Goal: Task Accomplishment & Management: Manage account settings

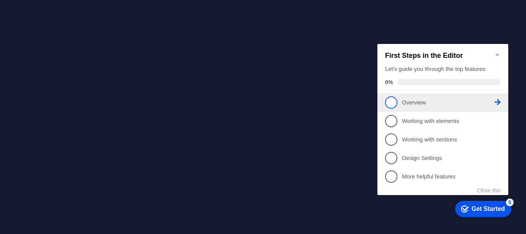
click at [428, 96] on link "1 Overview - incomplete" at bounding box center [443, 102] width 116 height 12
click at [423, 96] on link "1 Overview - incomplete" at bounding box center [443, 102] width 116 height 12
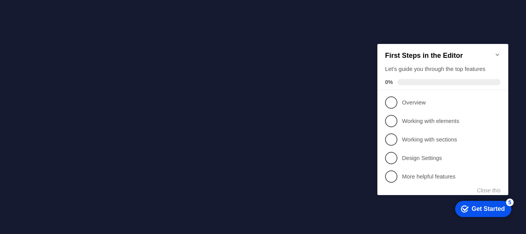
click at [498, 53] on icon "Minimize checklist" at bounding box center [497, 54] width 3 height 2
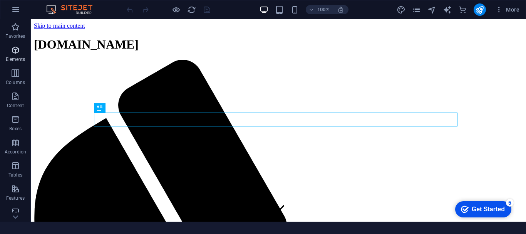
click at [15, 53] on icon "button" at bounding box center [15, 49] width 9 height 9
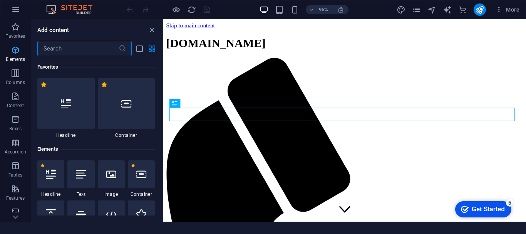
scroll to position [82, 0]
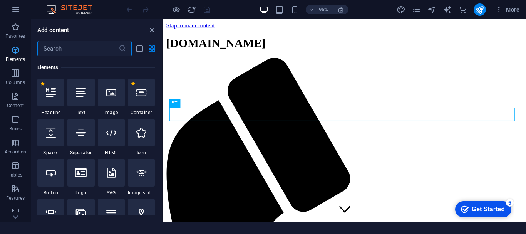
click at [15, 53] on icon "button" at bounding box center [15, 49] width 9 height 9
click at [51, 93] on icon at bounding box center [51, 92] width 10 height 10
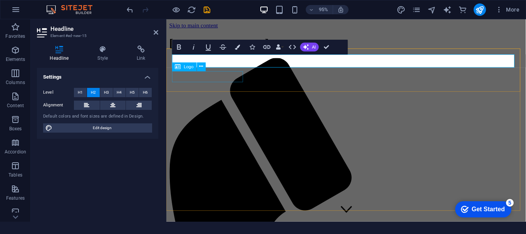
drag, startPoint x: 217, startPoint y: 112, endPoint x: 235, endPoint y: 73, distance: 42.9
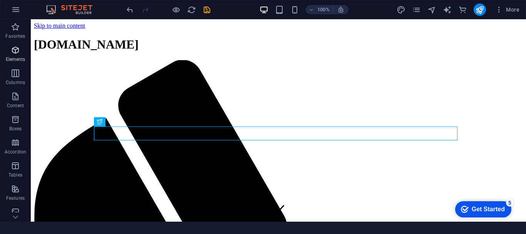
click at [13, 50] on icon "button" at bounding box center [15, 49] width 9 height 9
click at [14, 74] on icon "button" at bounding box center [15, 73] width 9 height 9
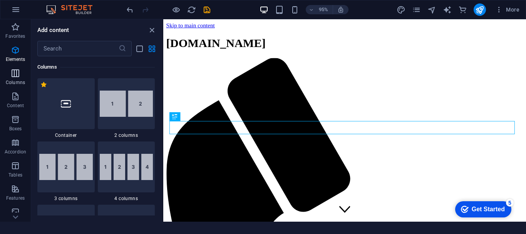
scroll to position [381, 0]
click at [67, 111] on div at bounding box center [65, 103] width 57 height 51
click at [163, 111] on div "H2 Banner Container Menu Menu Bar Menu Banner Menu Bar Banner H2 Logo" at bounding box center [344, 120] width 363 height 202
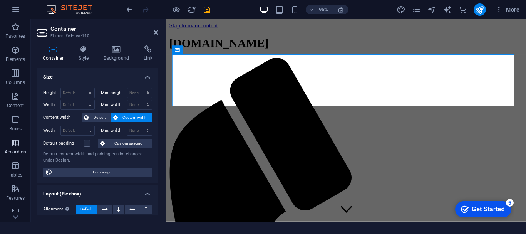
click at [18, 144] on icon "button" at bounding box center [15, 142] width 9 height 9
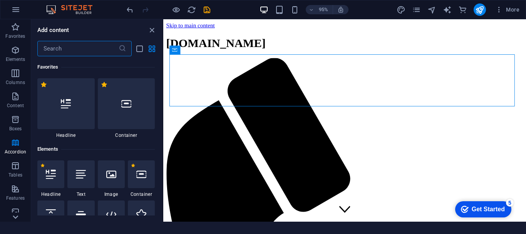
scroll to position [159, 0]
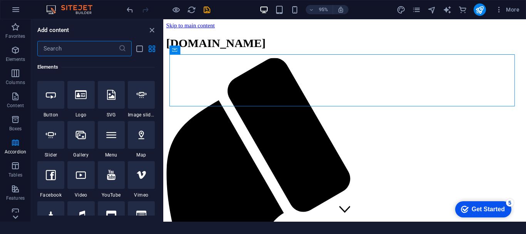
click at [17, 216] on icon at bounding box center [15, 216] width 11 height 11
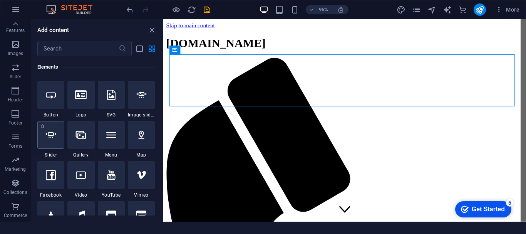
drag, startPoint x: 59, startPoint y: 136, endPoint x: 115, endPoint y: 122, distance: 57.7
click at [59, 136] on div at bounding box center [50, 135] width 27 height 28
click at [163, 136] on div "H2 Banner Container Menu Menu Bar Menu Banner Menu Bar H2 Logo Banner Menu Bar …" at bounding box center [344, 120] width 363 height 202
select select "ms"
select select "s"
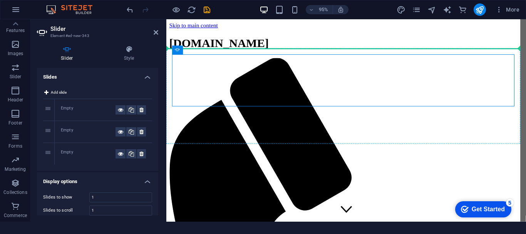
drag, startPoint x: 281, startPoint y: 142, endPoint x: 294, endPoint y: 143, distance: 12.4
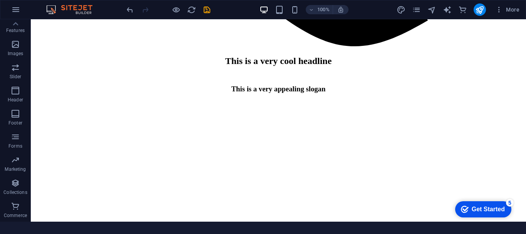
scroll to position [0, 0]
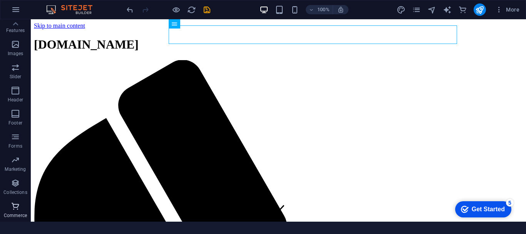
click at [15, 208] on icon "button" at bounding box center [15, 205] width 9 height 9
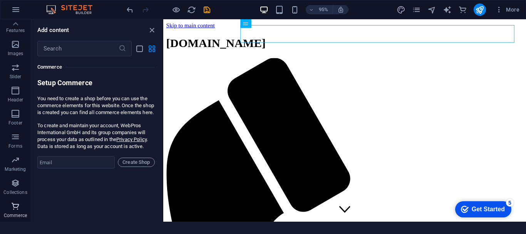
scroll to position [7421, 0]
drag, startPoint x: 15, startPoint y: 208, endPoint x: 5, endPoint y: 211, distance: 10.3
click at [5, 211] on span "Commerce" at bounding box center [15, 210] width 31 height 18
click at [9, 211] on span "Commerce" at bounding box center [15, 210] width 31 height 18
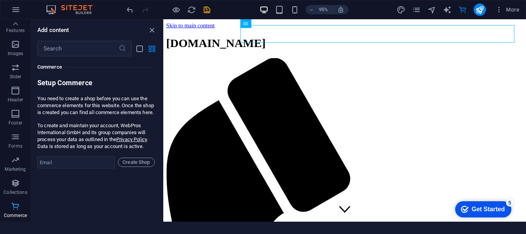
click at [9, 211] on span "Commerce" at bounding box center [15, 210] width 31 height 18
click at [22, 183] on span "Collections" at bounding box center [15, 187] width 31 height 18
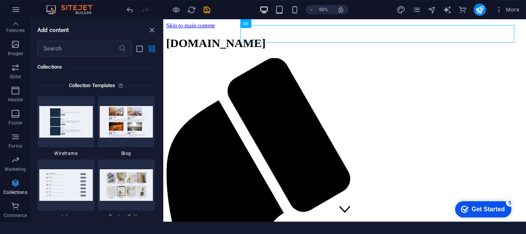
scroll to position [7049, 0]
click at [18, 156] on icon "button" at bounding box center [15, 159] width 9 height 9
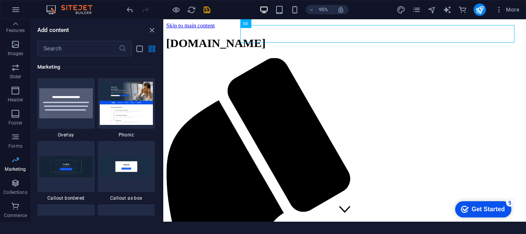
scroll to position [6272, 0]
click at [15, 134] on icon "button" at bounding box center [15, 136] width 9 height 9
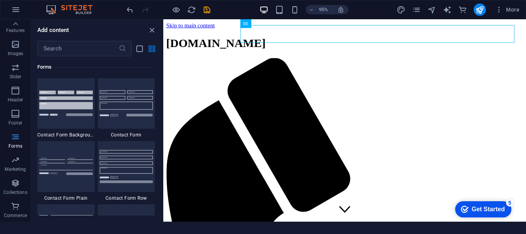
scroll to position [5622, 0]
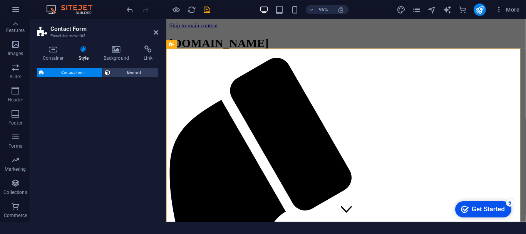
click at [80, 70] on span "Contact Form" at bounding box center [73, 72] width 53 height 9
click at [15, 115] on icon "button" at bounding box center [15, 113] width 9 height 9
click at [14, 95] on icon "button" at bounding box center [15, 90] width 9 height 9
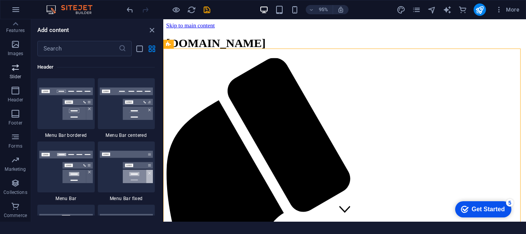
click at [16, 70] on icon "button" at bounding box center [15, 67] width 9 height 9
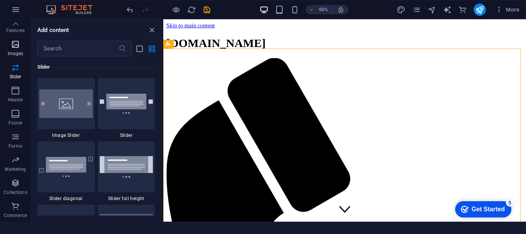
click at [15, 50] on span "Images" at bounding box center [15, 49] width 31 height 18
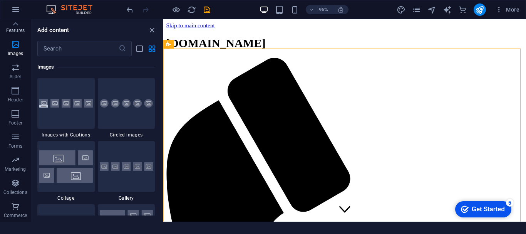
scroll to position [3905, 0]
click at [17, 22] on icon at bounding box center [15, 23] width 11 height 11
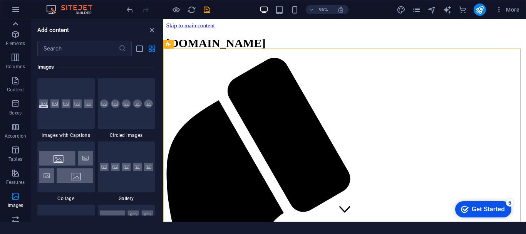
scroll to position [0, 0]
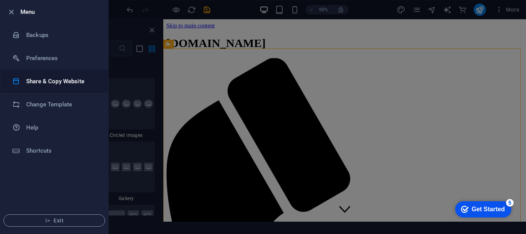
click at [39, 77] on h6 "Share & Copy Website" at bounding box center [61, 81] width 71 height 9
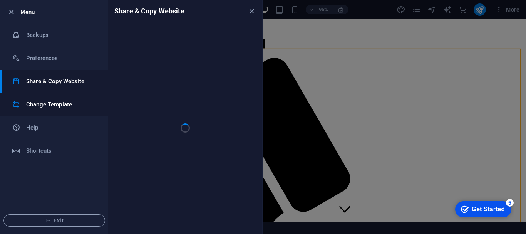
click at [42, 104] on h6 "Change Template" at bounding box center [61, 104] width 71 height 9
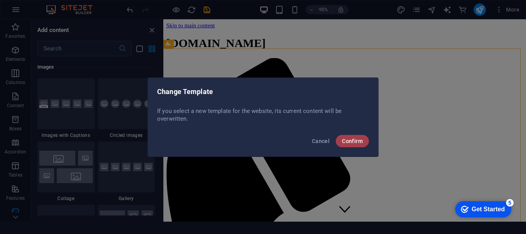
click at [343, 138] on span "Confirm" at bounding box center [352, 141] width 21 height 6
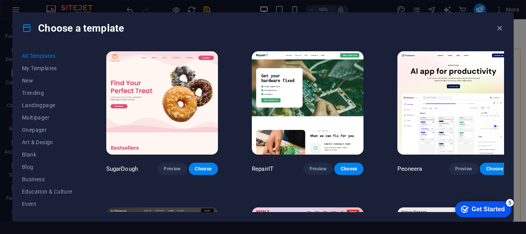
click at [524, 28] on div "Choose a template All Templates My Templates New Trending Landingpage Multipage…" at bounding box center [263, 117] width 526 height 234
click at [524, 27] on div "Choose a template All Templates My Templates New Trending Landingpage Multipage…" at bounding box center [263, 117] width 526 height 234
drag, startPoint x: 524, startPoint y: 27, endPoint x: 524, endPoint y: 33, distance: 5.8
click at [524, 33] on div "Choose a template All Templates My Templates New Trending Landingpage Multipage…" at bounding box center [263, 117] width 526 height 234
click at [524, 36] on div "Choose a template All Templates My Templates New Trending Landingpage Multipage…" at bounding box center [263, 117] width 526 height 234
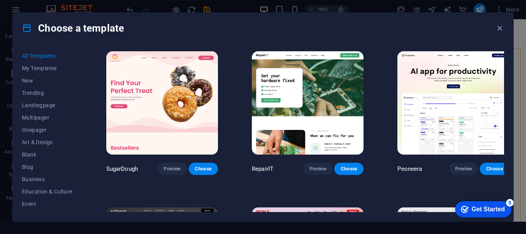
drag, startPoint x: 516, startPoint y: 38, endPoint x: 525, endPoint y: 29, distance: 13.1
click at [525, 29] on div "Choose a template All Templates My Templates New Trending Landingpage Multipage…" at bounding box center [263, 117] width 526 height 234
drag, startPoint x: 525, startPoint y: 29, endPoint x: 526, endPoint y: 75, distance: 46.2
click at [526, 75] on div "Choose a template All Templates My Templates New Trending Landingpage Multipage…" at bounding box center [263, 117] width 526 height 234
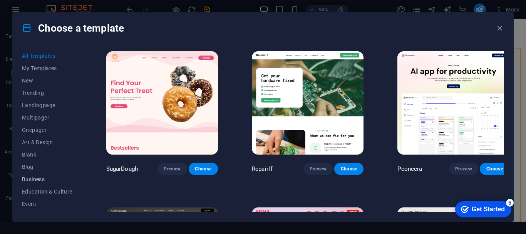
click at [44, 180] on span "Business" at bounding box center [47, 179] width 50 height 6
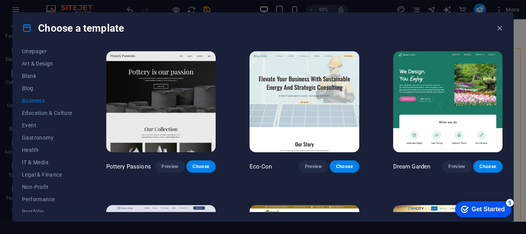
scroll to position [140, 0]
click at [46, 164] on span "Services" at bounding box center [47, 162] width 50 height 6
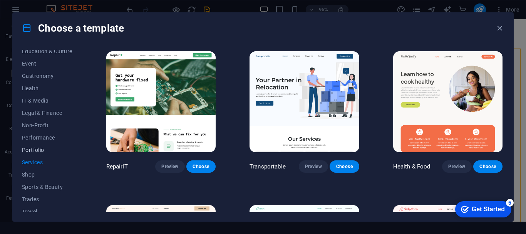
click at [42, 148] on span "Portfolio" at bounding box center [47, 150] width 50 height 6
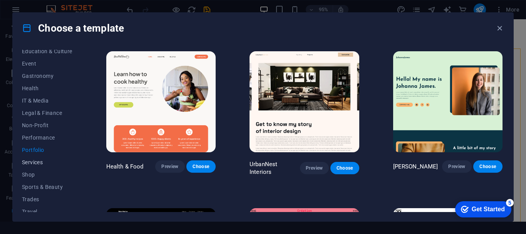
click at [46, 162] on span "Services" at bounding box center [47, 162] width 50 height 6
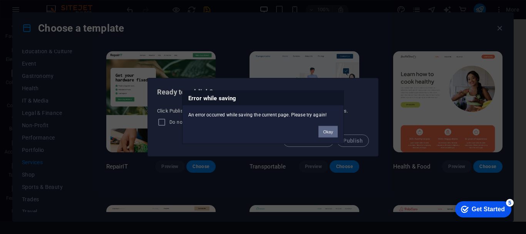
click at [330, 132] on button "Okay" at bounding box center [327, 132] width 19 height 12
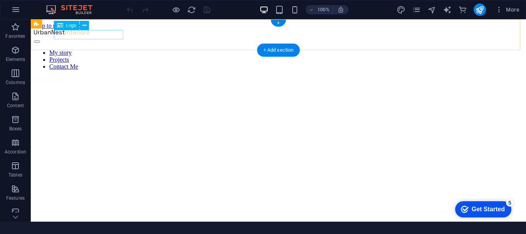
click at [75, 34] on div at bounding box center [278, 32] width 489 height 7
click at [70, 25] on span "Logo" at bounding box center [71, 25] width 10 height 5
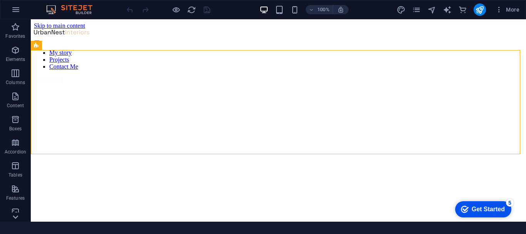
click at [15, 216] on icon at bounding box center [15, 216] width 11 height 11
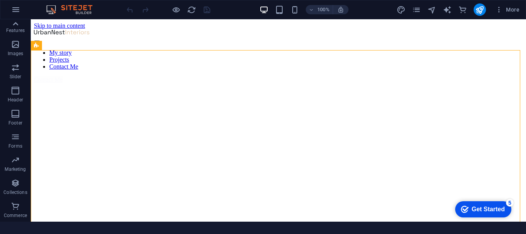
click at [17, 23] on icon at bounding box center [15, 23] width 11 height 11
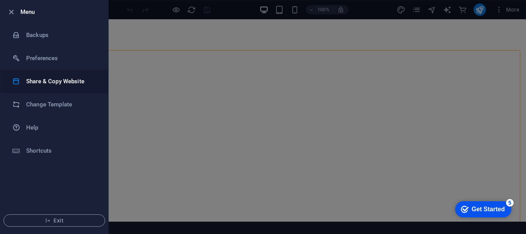
click at [44, 84] on h6 "Share & Copy Website" at bounding box center [61, 81] width 71 height 9
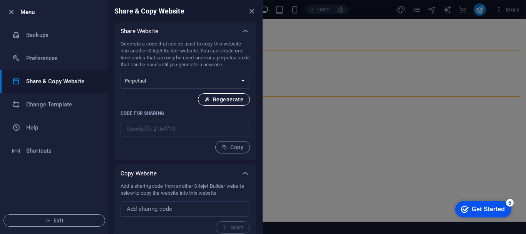
click at [219, 101] on span "Regenerate" at bounding box center [223, 99] width 39 height 6
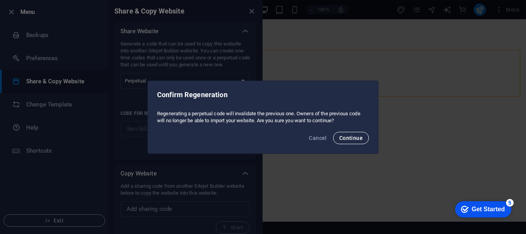
click at [356, 136] on span "Continue" at bounding box center [350, 138] width 23 height 6
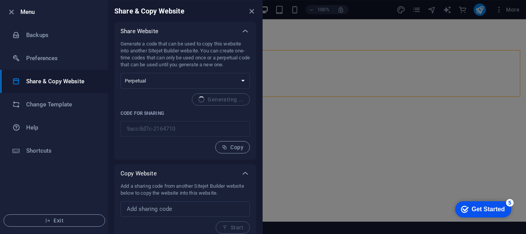
type input "cfb9bc9c-2164710"
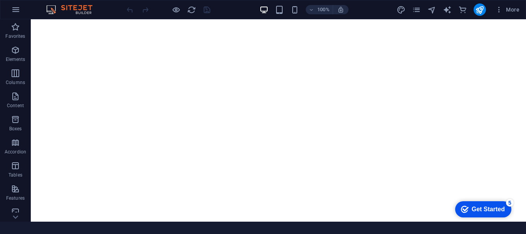
scroll to position [1297, 0]
click at [17, 215] on icon at bounding box center [15, 216] width 11 height 11
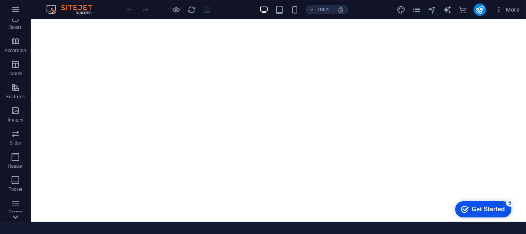
scroll to position [168, 0]
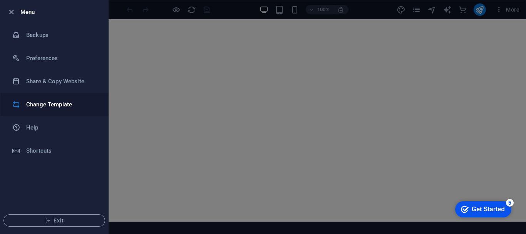
click at [40, 109] on h6 "Change Template" at bounding box center [61, 104] width 71 height 9
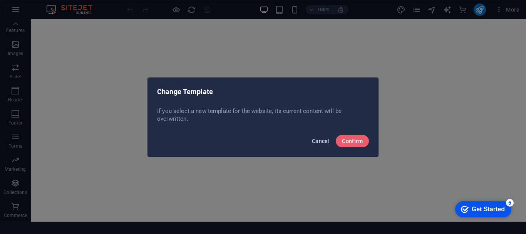
click at [322, 141] on span "Cancel" at bounding box center [321, 141] width 18 height 6
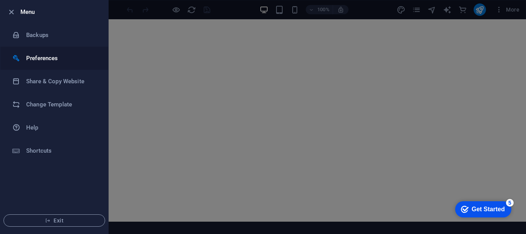
click at [40, 67] on li "Preferences" at bounding box center [54, 58] width 108 height 23
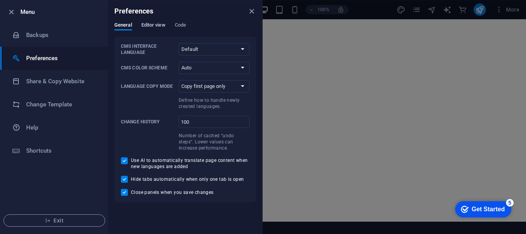
click at [151, 25] on span "Editor view" at bounding box center [153, 25] width 24 height 11
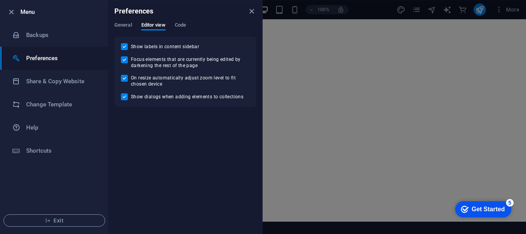
click at [175, 22] on div "Preferences" at bounding box center [185, 11] width 154 height 22
click at [181, 23] on span "Code" at bounding box center [180, 25] width 11 height 11
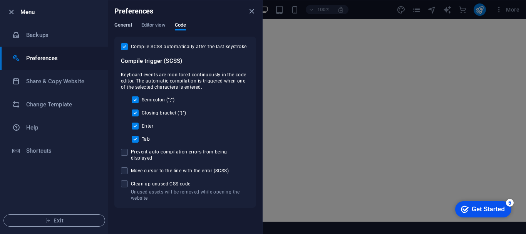
click at [129, 25] on span "General" at bounding box center [123, 25] width 18 height 11
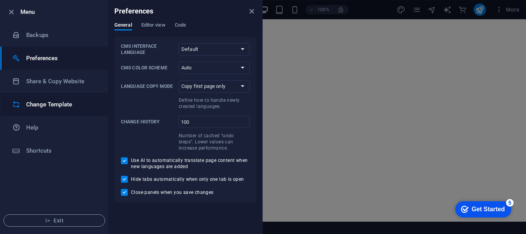
click at [42, 101] on h6 "Change Template" at bounding box center [61, 104] width 71 height 9
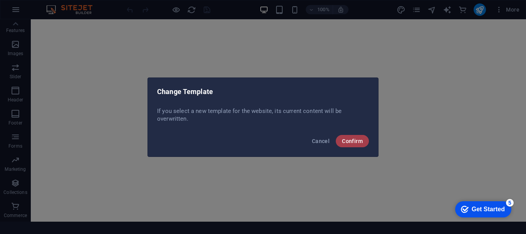
click at [347, 138] on span "Confirm" at bounding box center [352, 141] width 21 height 6
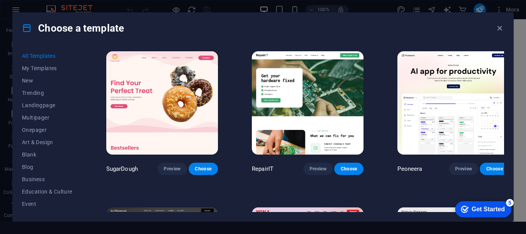
drag, startPoint x: 523, startPoint y: 178, endPoint x: 523, endPoint y: 184, distance: 6.6
click at [523, 184] on div "Choose a template All Templates My Templates New Trending Landingpage Multipage…" at bounding box center [263, 117] width 526 height 234
drag, startPoint x: 523, startPoint y: 179, endPoint x: 523, endPoint y: 146, distance: 33.1
click at [523, 146] on div "Choose a template All Templates My Templates New Trending Landingpage Multipage…" at bounding box center [263, 117] width 526 height 234
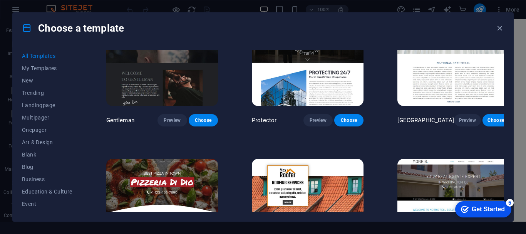
scroll to position [3540, 0]
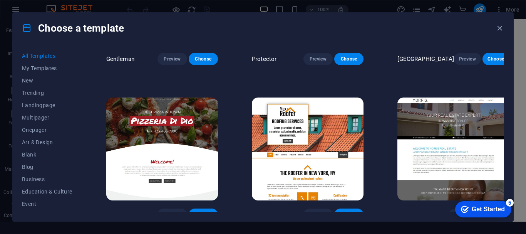
drag, startPoint x: 503, startPoint y: 189, endPoint x: 55, endPoint y: 14, distance: 481.0
